Goal: Find specific page/section: Find specific page/section

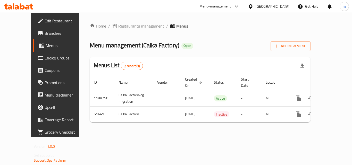
click at [45, 30] on span "Branches" at bounding box center [65, 33] width 41 height 6
click at [118, 26] on span "Restaurants management" at bounding box center [141, 26] width 46 height 6
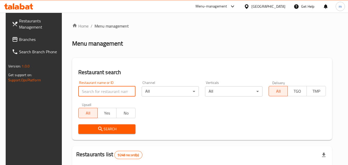
click at [110, 90] on input "search" at bounding box center [106, 91] width 57 height 10
paste input "25718"
type input "25718"
click button "Search" at bounding box center [106, 129] width 57 height 10
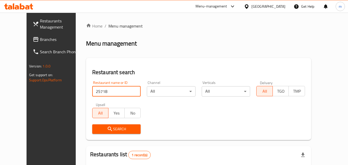
click at [280, 7] on div "[GEOGRAPHIC_DATA]" at bounding box center [268, 7] width 34 height 6
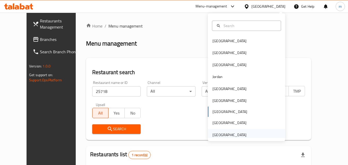
click at [218, 133] on div "United Arab Emirates" at bounding box center [229, 135] width 34 height 6
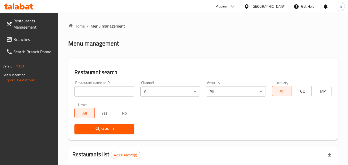
click at [24, 39] on span "Branches" at bounding box center [33, 39] width 41 height 6
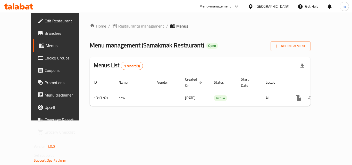
click at [118, 26] on span "Restaurants management" at bounding box center [141, 26] width 46 height 6
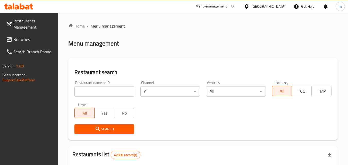
click at [101, 92] on input "search" at bounding box center [103, 91] width 59 height 10
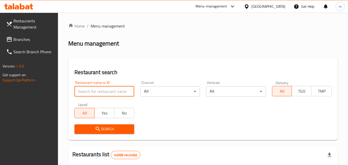
paste input "706633"
type input "706633"
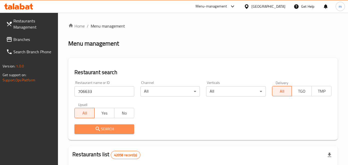
click at [91, 125] on button "Search" at bounding box center [103, 129] width 59 height 10
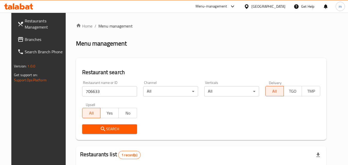
click at [25, 38] on span "Branches" at bounding box center [45, 39] width 41 height 6
click at [37, 38] on span "Branches" at bounding box center [45, 39] width 41 height 6
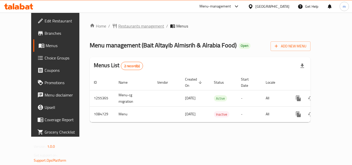
click at [122, 22] on div "Home / Restaurants management / Menus Menu management ( Bait Altayib Almisrih &…" at bounding box center [199, 75] width 241 height 124
click at [123, 24] on span "Restaurants management" at bounding box center [141, 26] width 46 height 6
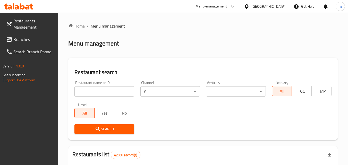
click at [101, 90] on input "search" at bounding box center [103, 91] width 59 height 10
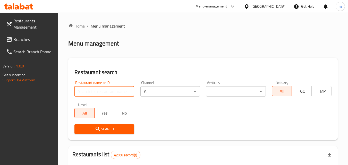
paste input "664570"
type input "664570"
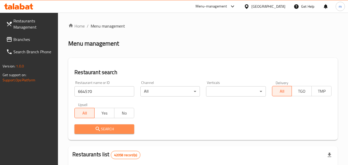
click at [105, 128] on span "Search" at bounding box center [104, 129] width 51 height 6
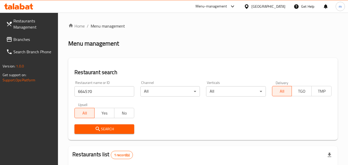
click at [16, 41] on span "Branches" at bounding box center [33, 39] width 41 height 6
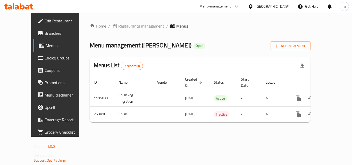
click at [115, 19] on div "Home / Restaurants management / Menus Menu management ( [PERSON_NAME] ) Open Ad…" at bounding box center [199, 75] width 241 height 124
click at [118, 24] on span "Restaurants management" at bounding box center [141, 26] width 46 height 6
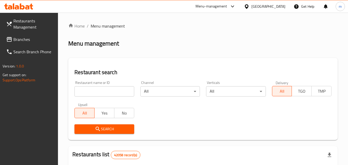
click at [103, 93] on input "search" at bounding box center [103, 91] width 59 height 10
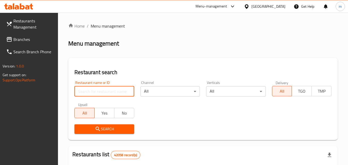
paste input "627543"
type input "627543"
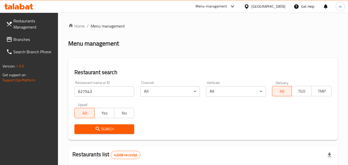
click at [89, 132] on span "Search" at bounding box center [104, 129] width 51 height 6
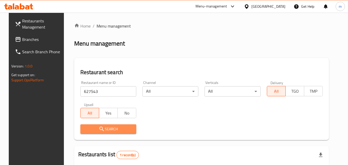
click at [105, 131] on span "Search" at bounding box center [108, 129] width 48 height 6
